Goal: Information Seeking & Learning: Find contact information

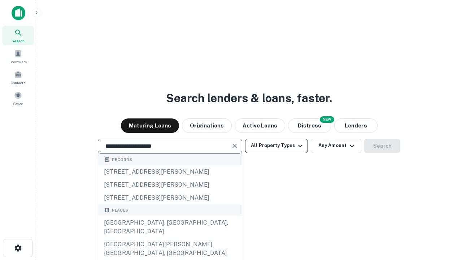
click at [170, 238] on div "[GEOGRAPHIC_DATA], [GEOGRAPHIC_DATA], [GEOGRAPHIC_DATA]" at bounding box center [170, 227] width 144 height 22
click at [277, 145] on button "All Property Types" at bounding box center [276, 146] width 63 height 14
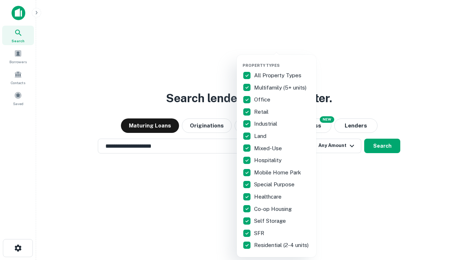
type input "**********"
click at [282, 61] on button "button" at bounding box center [282, 61] width 79 height 0
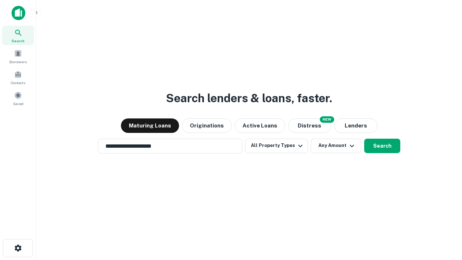
scroll to position [11, 0]
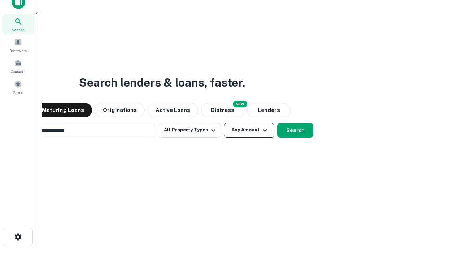
click at [224, 123] on button "Any Amount" at bounding box center [249, 130] width 51 height 14
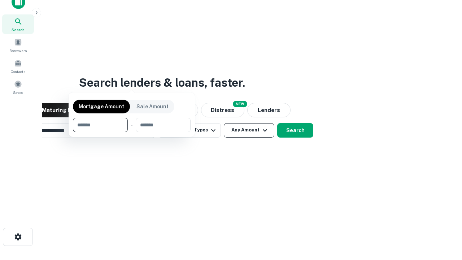
scroll to position [12, 0]
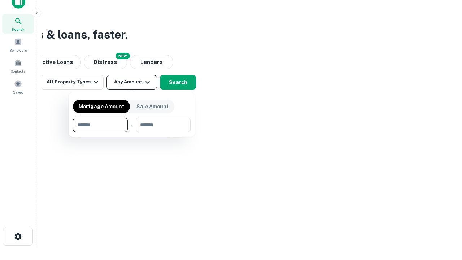
type input "*******"
click at [132, 132] on button "button" at bounding box center [132, 132] width 118 height 0
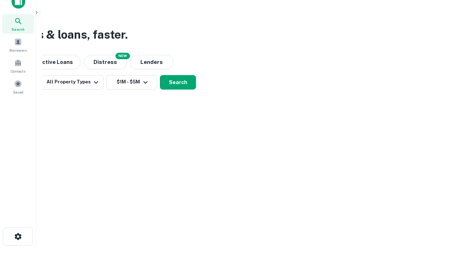
scroll to position [11, 0]
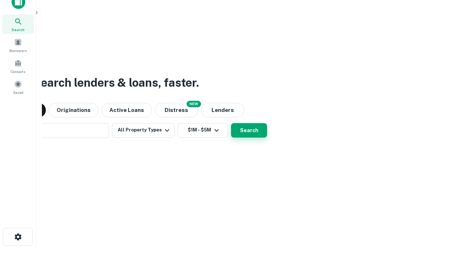
click at [231, 123] on button "Search" at bounding box center [249, 130] width 36 height 14
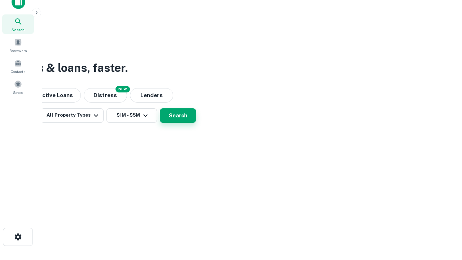
scroll to position [12, 0]
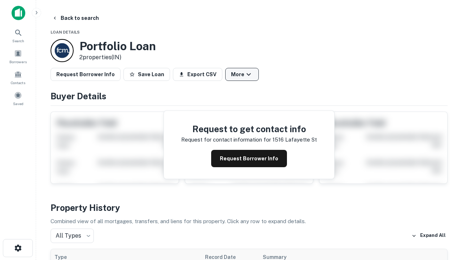
click at [242, 74] on button "More" at bounding box center [242, 74] width 34 height 13
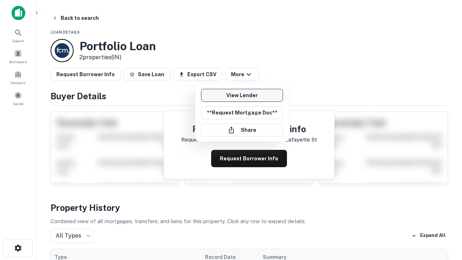
click at [242, 95] on link "View Lender" at bounding box center [242, 95] width 82 height 13
